Goal: Transaction & Acquisition: Book appointment/travel/reservation

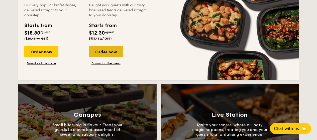
scroll to position [472, 0]
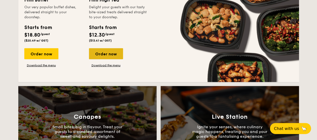
click at [100, 49] on div "Order now" at bounding box center [106, 53] width 34 height 11
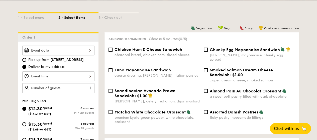
scroll to position [109, 0]
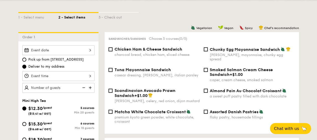
click at [147, 68] on div "Tuna Mayonnaise Sandwich caesar dressing, [GEOGRAPHIC_DATA], italian parsley" at bounding box center [156, 72] width 85 height 10
click at [112, 68] on input "Tuna Mayonnaise Sandwich caesar dressing, [GEOGRAPHIC_DATA], italian parsley" at bounding box center [110, 70] width 4 height 4
checkbox input "true"
click at [206, 110] on input "Assorted Danish Pastries flaky pastry, housemade fillings" at bounding box center [205, 112] width 4 height 4
checkbox input "true"
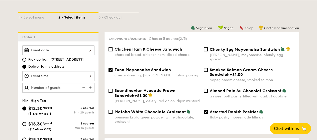
click at [212, 53] on div "[PERSON_NAME], mayonnaise, chunky egg spread" at bounding box center [251, 57] width 85 height 9
click at [207, 51] on input "Chunky Egg Mayonnaise Sandwich dijon mustard, mayonnaise, chunky egg spread" at bounding box center [205, 49] width 4 height 4
checkbox input "true"
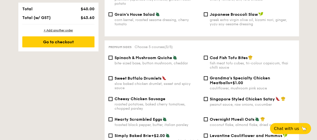
scroll to position [295, 0]
click at [125, 61] on div "bite-sized base, button mushroom, cheddar" at bounding box center [156, 63] width 85 height 4
click at [112, 59] on input "Spinach & Mushroom Quiche bite-sized base, button mushroom, cheddar" at bounding box center [110, 57] width 4 height 4
checkbox input "true"
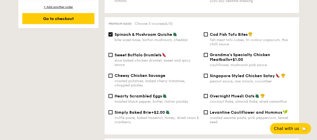
scroll to position [318, 0]
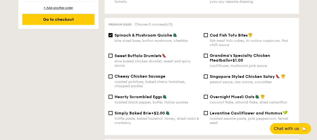
click at [193, 116] on div "truffle paste, baked hazelnut, honey, dried raisin & cranberry" at bounding box center [156, 120] width 85 height 9
click at [112, 115] on input "Simply Baked Brie +$2.00 truffle paste, baked hazelnut, honey, dried raisin & c…" at bounding box center [110, 113] width 4 height 4
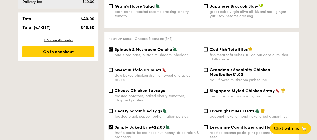
scroll to position [300, 0]
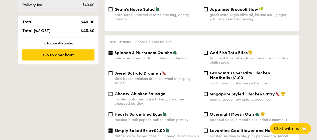
click at [110, 128] on input "Simply Baked Brie +$2.00 truffle paste, baked hazelnut, honey, dried raisin & c…" at bounding box center [110, 130] width 4 height 4
checkbox input "false"
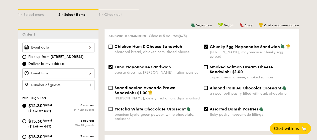
scroll to position [112, 0]
click at [111, 45] on input "Chicken Ham & Cheese Sandwich charcoal bread, chicken ham, sliced cheese" at bounding box center [110, 47] width 4 height 4
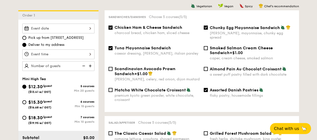
scroll to position [131, 0]
click at [110, 27] on input "Chicken Ham & Cheese Sandwich charcoal bread, chicken ham, sliced cheese" at bounding box center [110, 28] width 4 height 4
checkbox input "false"
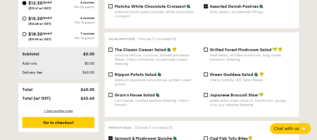
scroll to position [215, 0]
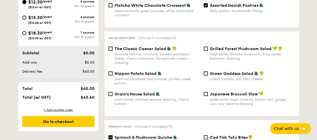
click at [114, 47] on div "The Classic Caesar Salad romaine lettuce, croutons, shaved parmesan flakes, che…" at bounding box center [153, 55] width 95 height 19
click at [114, 46] on span "The Classic Caesar Salad" at bounding box center [140, 48] width 52 height 5
click at [112, 47] on input "The Classic Caesar Salad romaine lettuce, croutons, shaved parmesan flakes, che…" at bounding box center [110, 49] width 4 height 4
checkbox input "true"
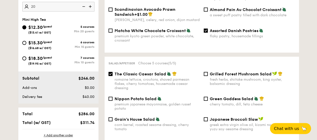
scroll to position [190, 0]
type input "20 guests"
click at [24, 43] on input "$15.30 /guest ($16.68 w/ GST) 6 courses Min 15 guests" at bounding box center [24, 43] width 4 height 4
radio input "true"
checkbox input "false"
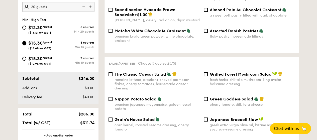
checkbox input "false"
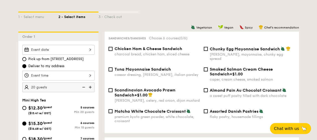
scroll to position [109, 0]
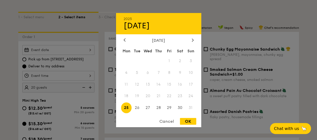
click at [67, 50] on div "2025 Aug [DATE] Tue Wed Thu Fri Sat Sun 1 2 3 4 5 6 7 8 9 10 11 12 13 14 15 16 …" at bounding box center [58, 50] width 72 height 10
click at [191, 40] on div at bounding box center [192, 40] width 5 height 5
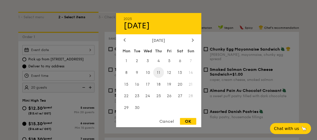
click at [158, 72] on span "11" at bounding box center [158, 72] width 11 height 11
click at [182, 120] on div "OK" at bounding box center [188, 121] width 16 height 7
type input "[DATE]"
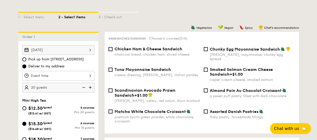
click at [59, 76] on div at bounding box center [58, 76] width 72 height 10
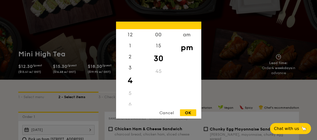
scroll to position [29, 0]
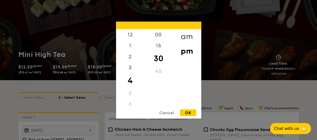
click at [189, 33] on div "am" at bounding box center [186, 36] width 28 height 15
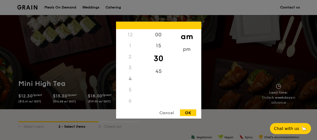
scroll to position [56, 0]
click at [129, 103] on div "11" at bounding box center [130, 102] width 28 height 15
click at [157, 47] on div "15" at bounding box center [158, 47] width 28 height 15
click at [189, 116] on div "OK" at bounding box center [188, 112] width 16 height 7
type input "11:15AM"
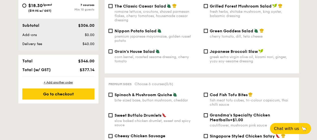
scroll to position [258, 0]
